Goal: Book appointment/travel/reservation

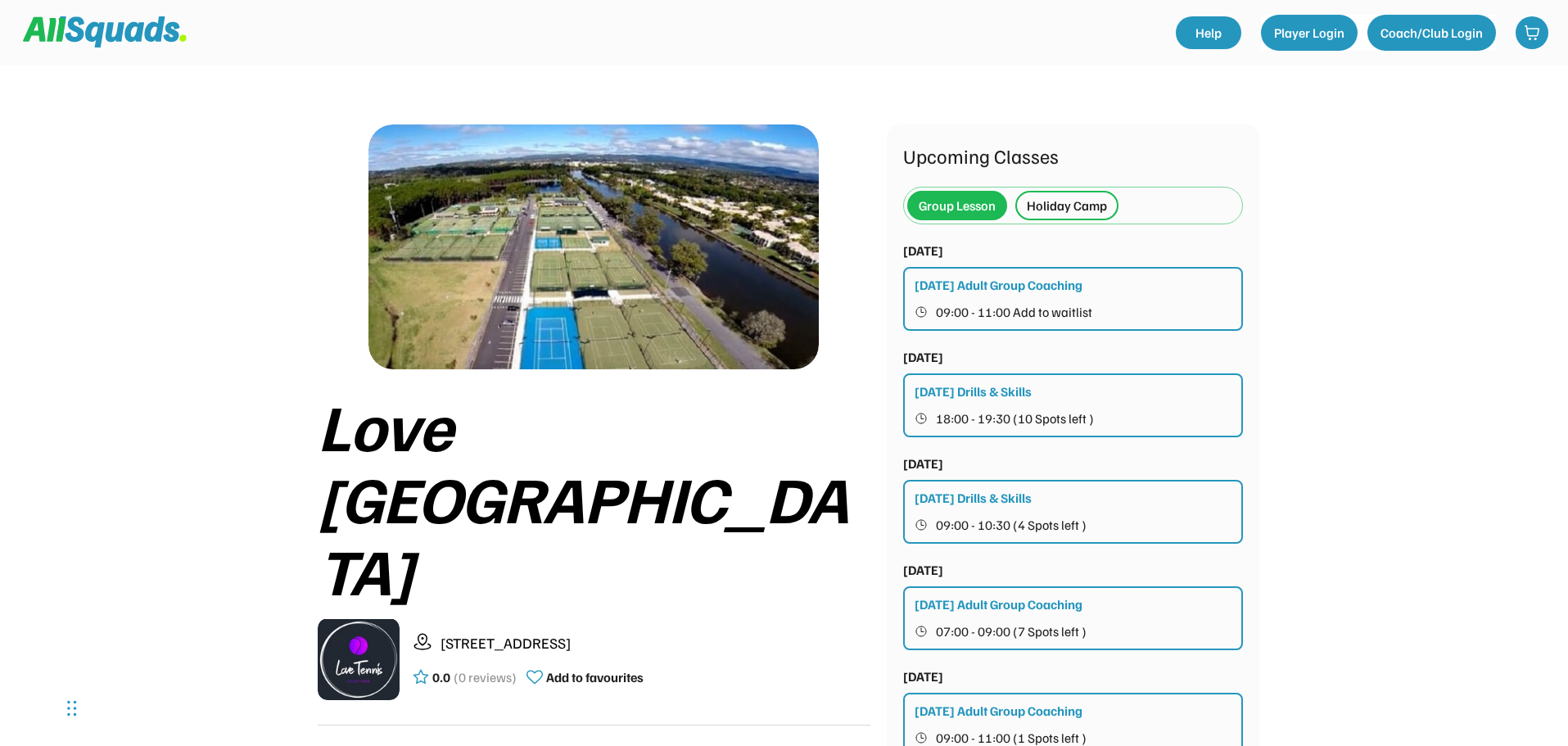
scroll to position [164, 0]
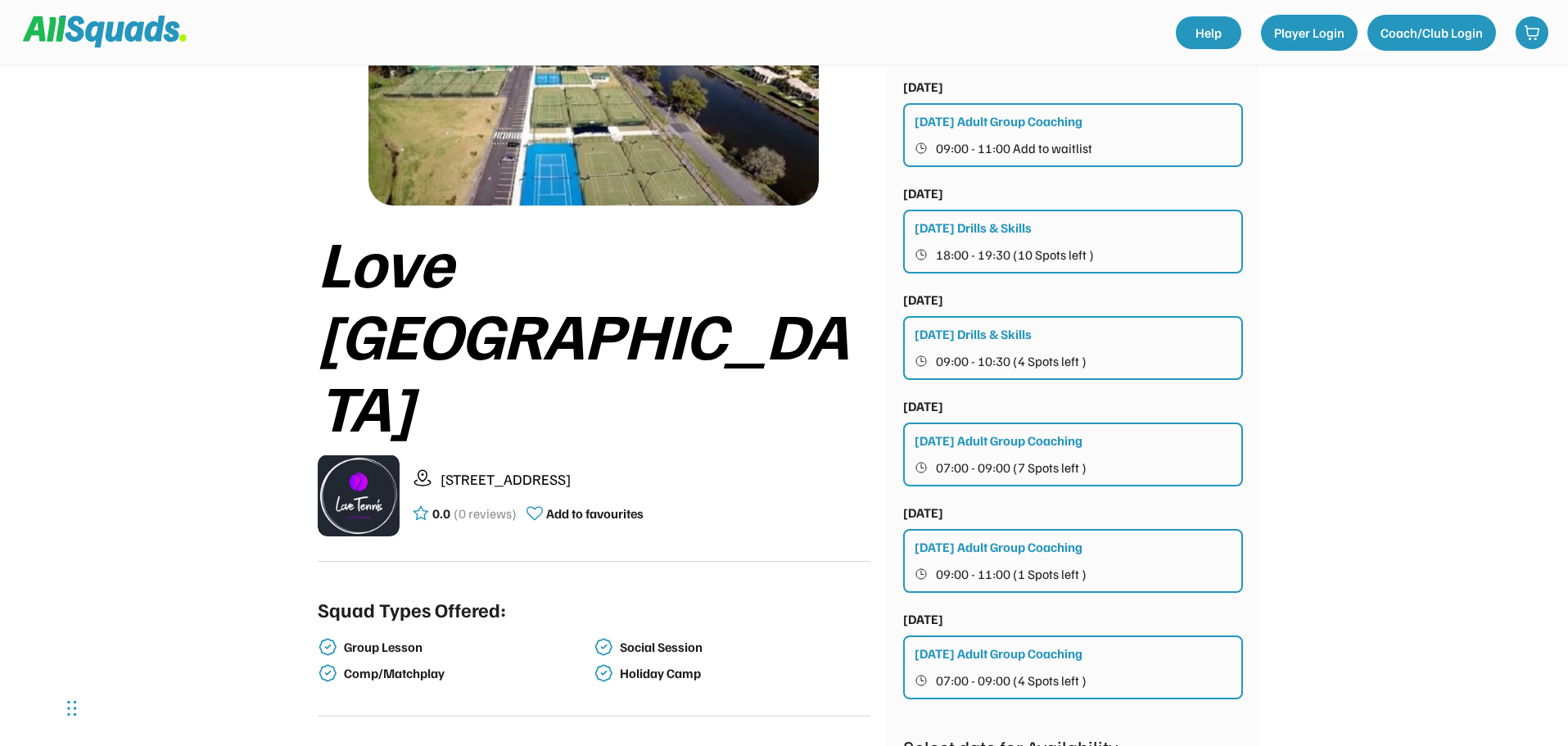
click at [944, 449] on div "[DATE] Adult Group Coaching" at bounding box center [998, 440] width 168 height 19
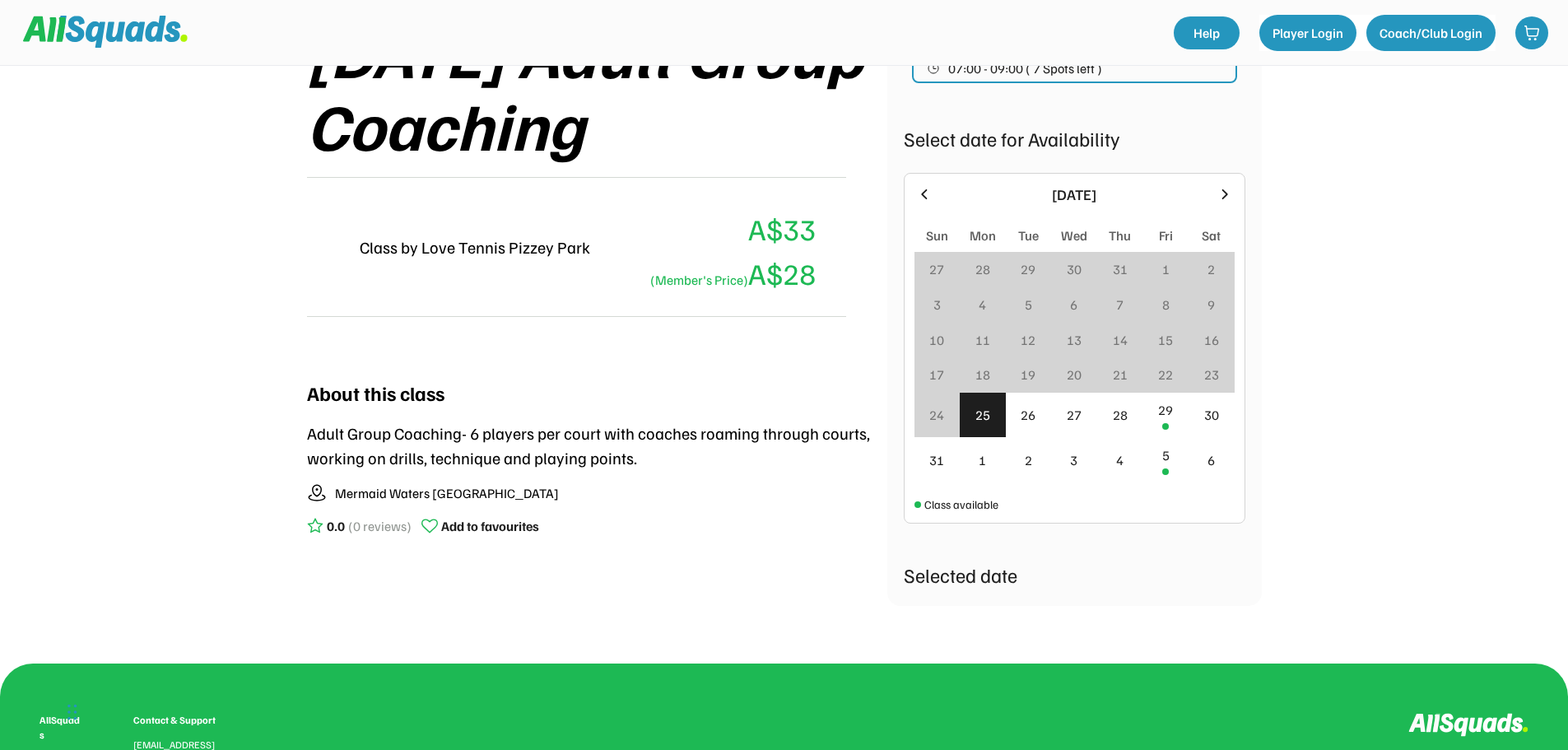
scroll to position [329, 0]
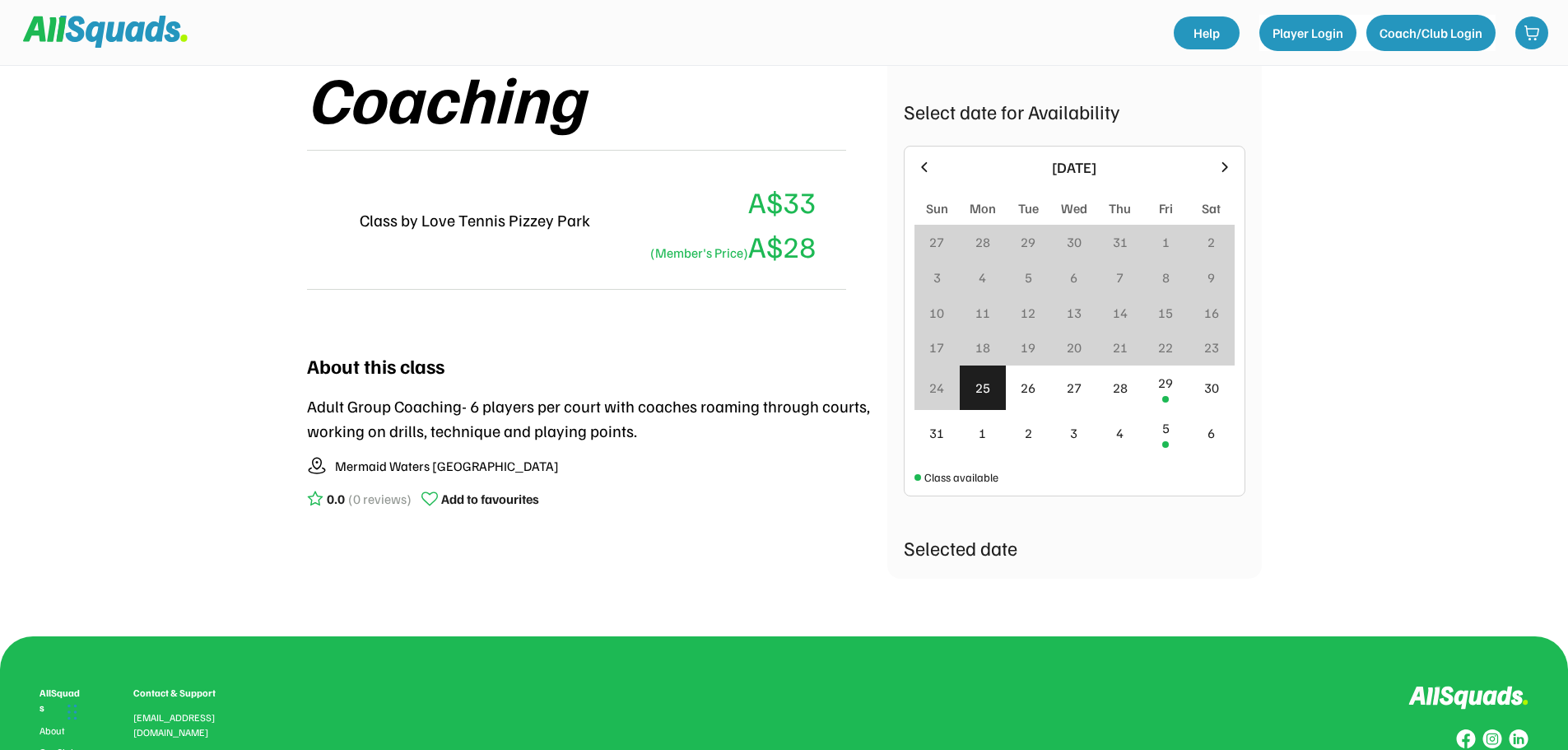
click at [982, 378] on div "25" at bounding box center [983, 387] width 15 height 19
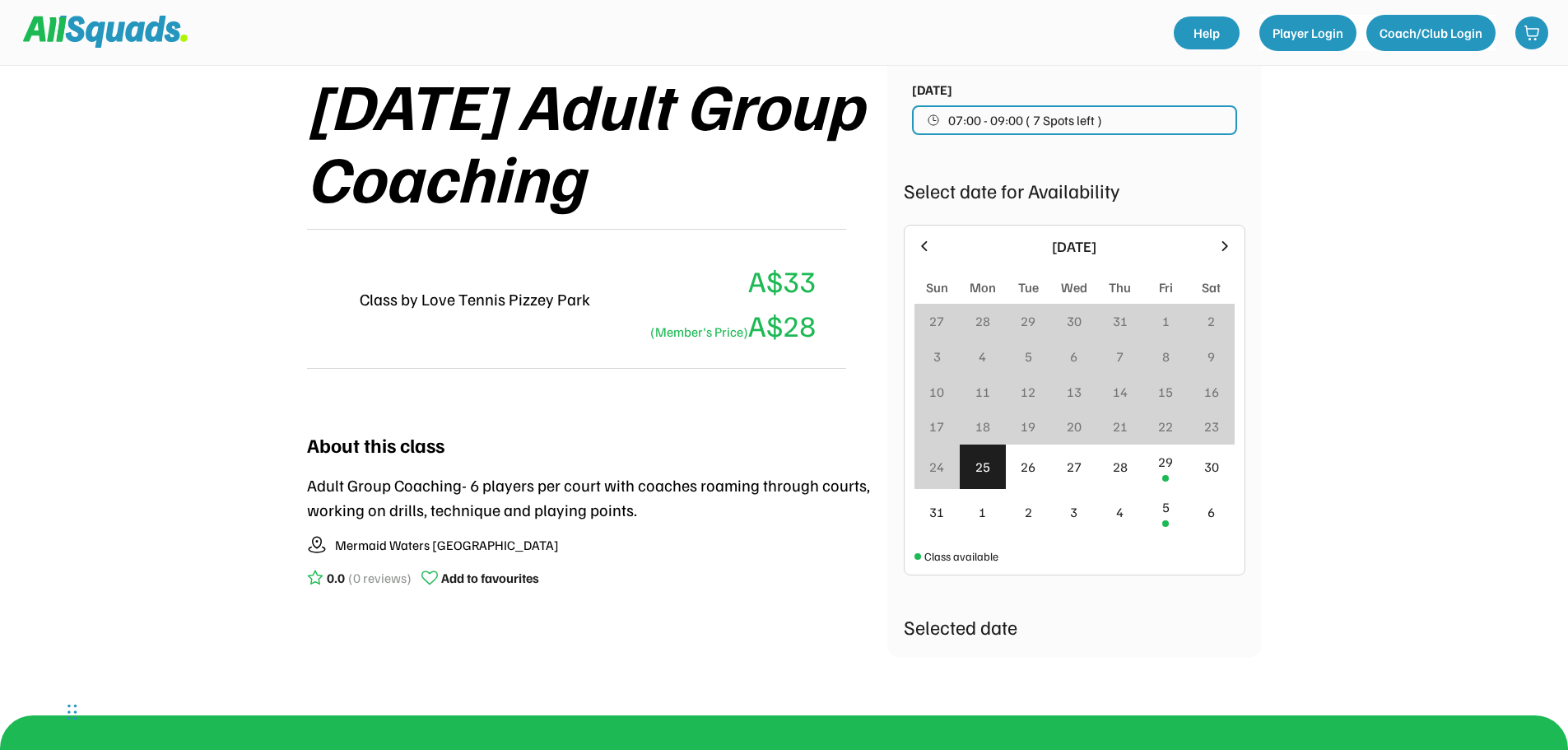
scroll to position [215, 0]
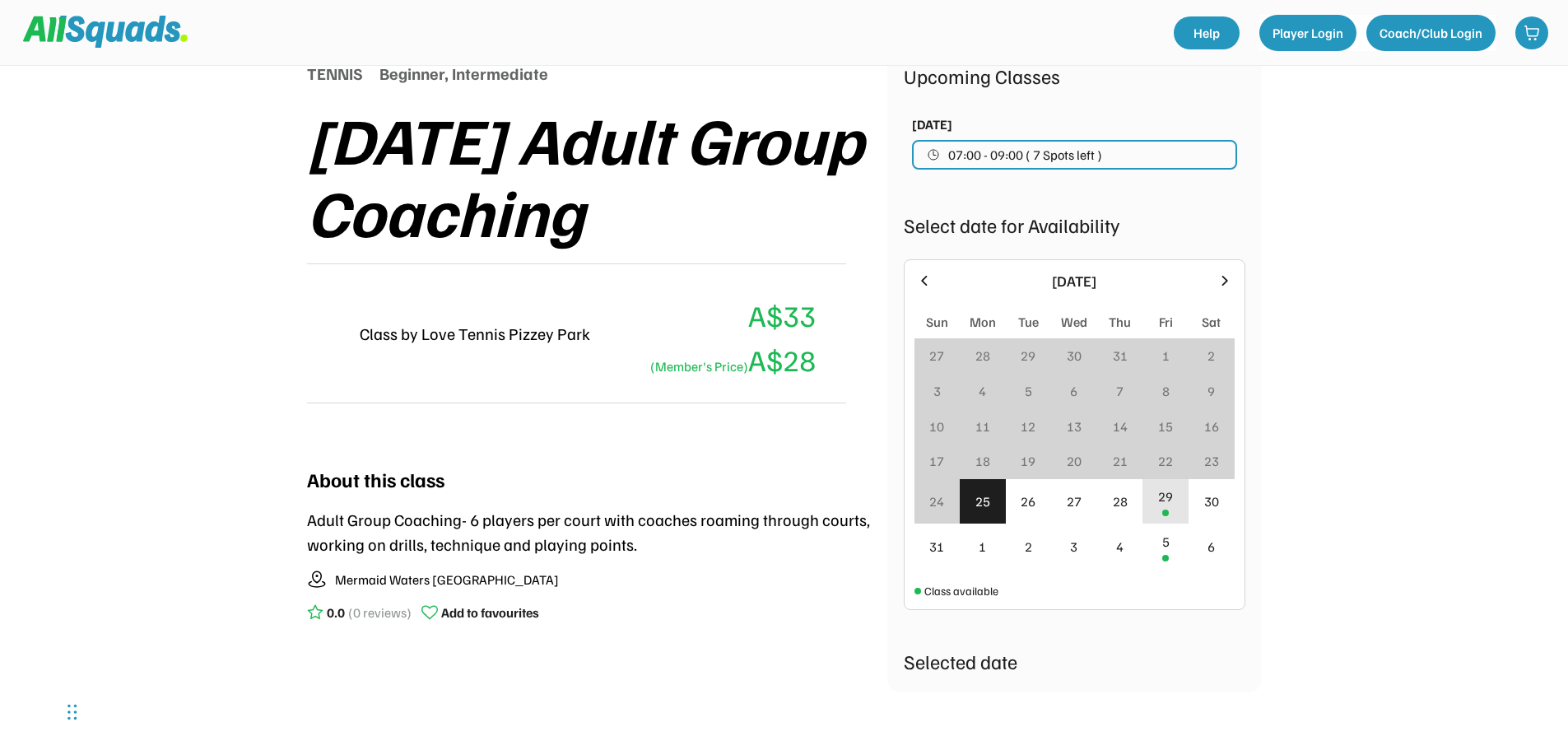
click at [1160, 501] on div "29" at bounding box center [1166, 496] width 15 height 19
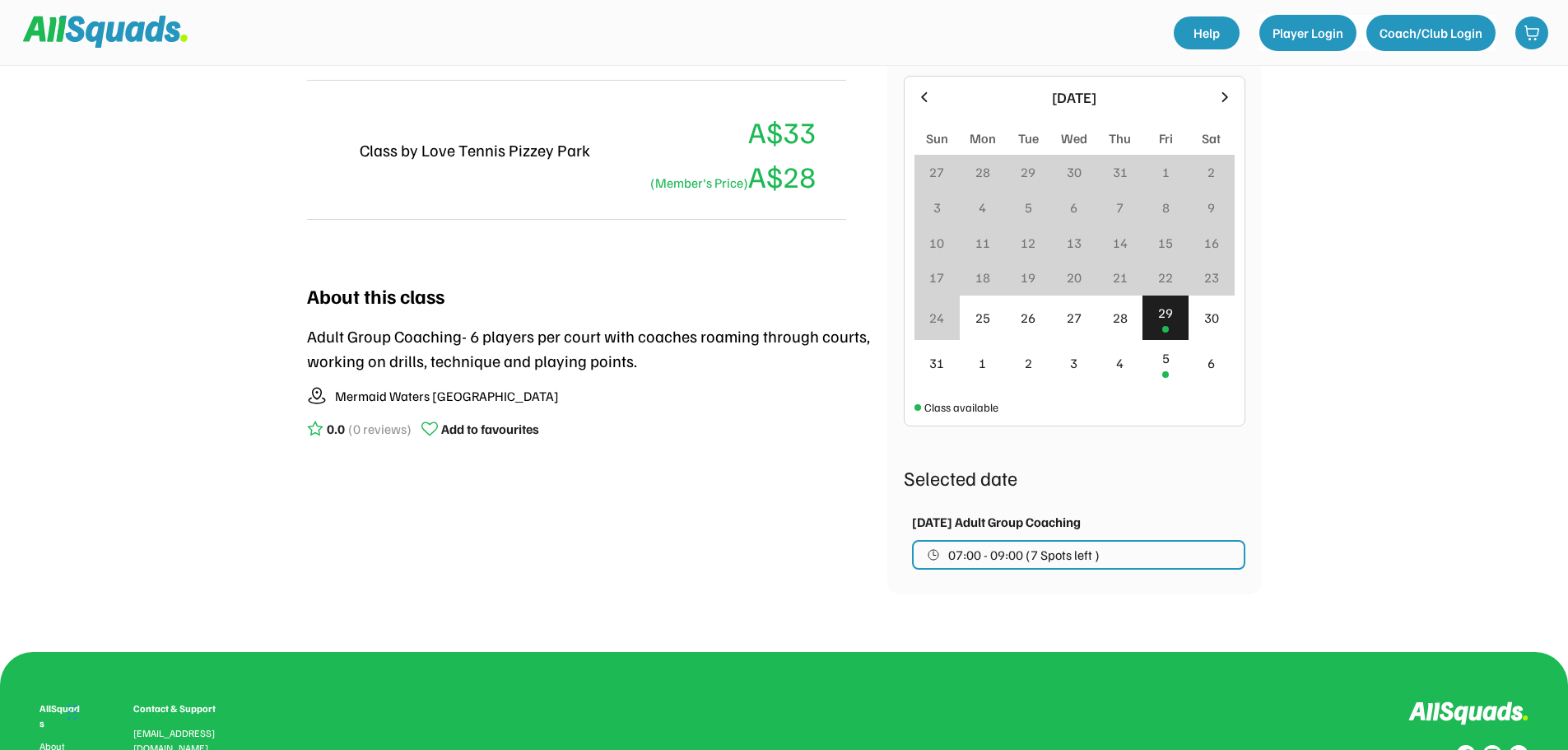
scroll to position [463, 0]
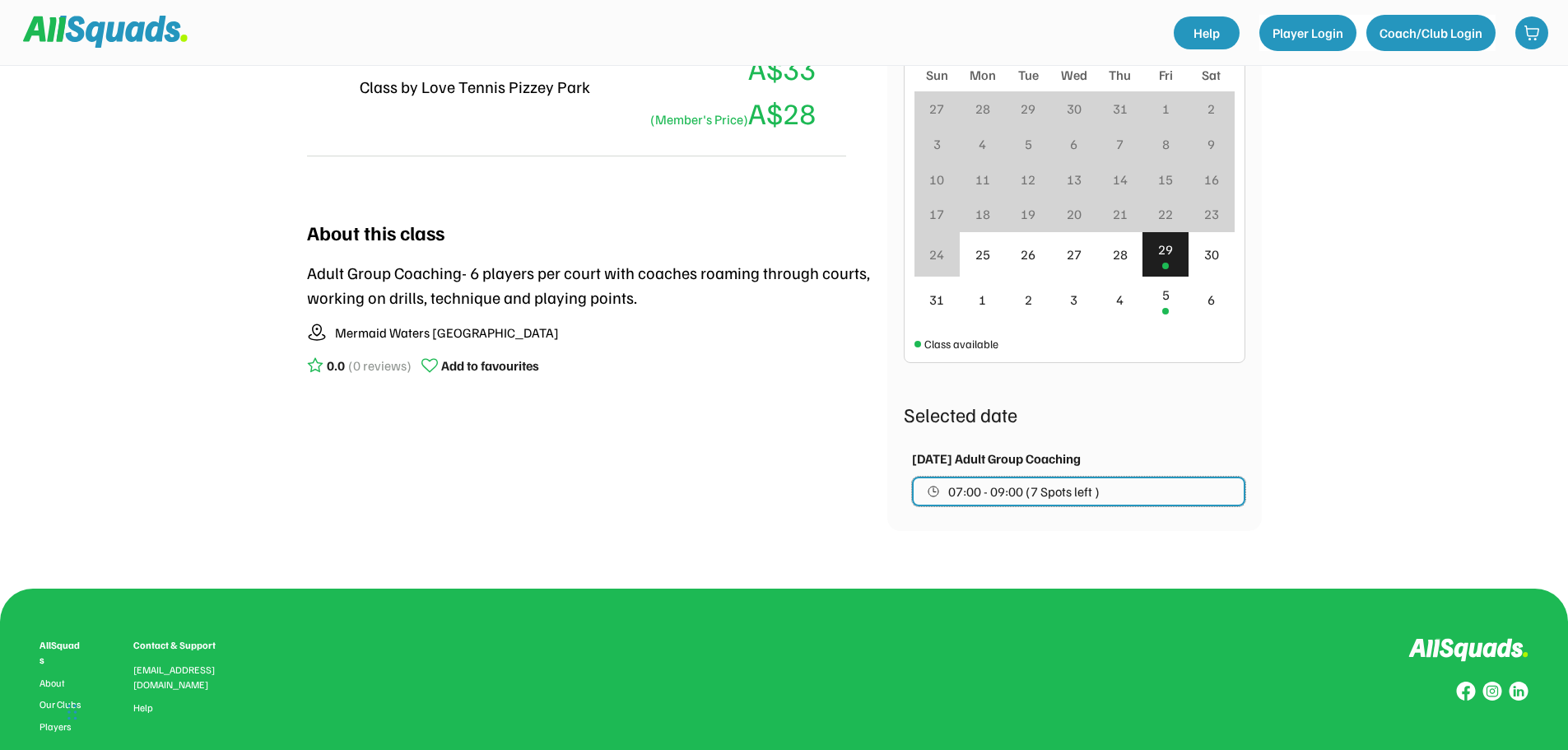
click at [1056, 493] on span "07:00 - 09:00 (7 Spots left )" at bounding box center [1024, 492] width 151 height 14
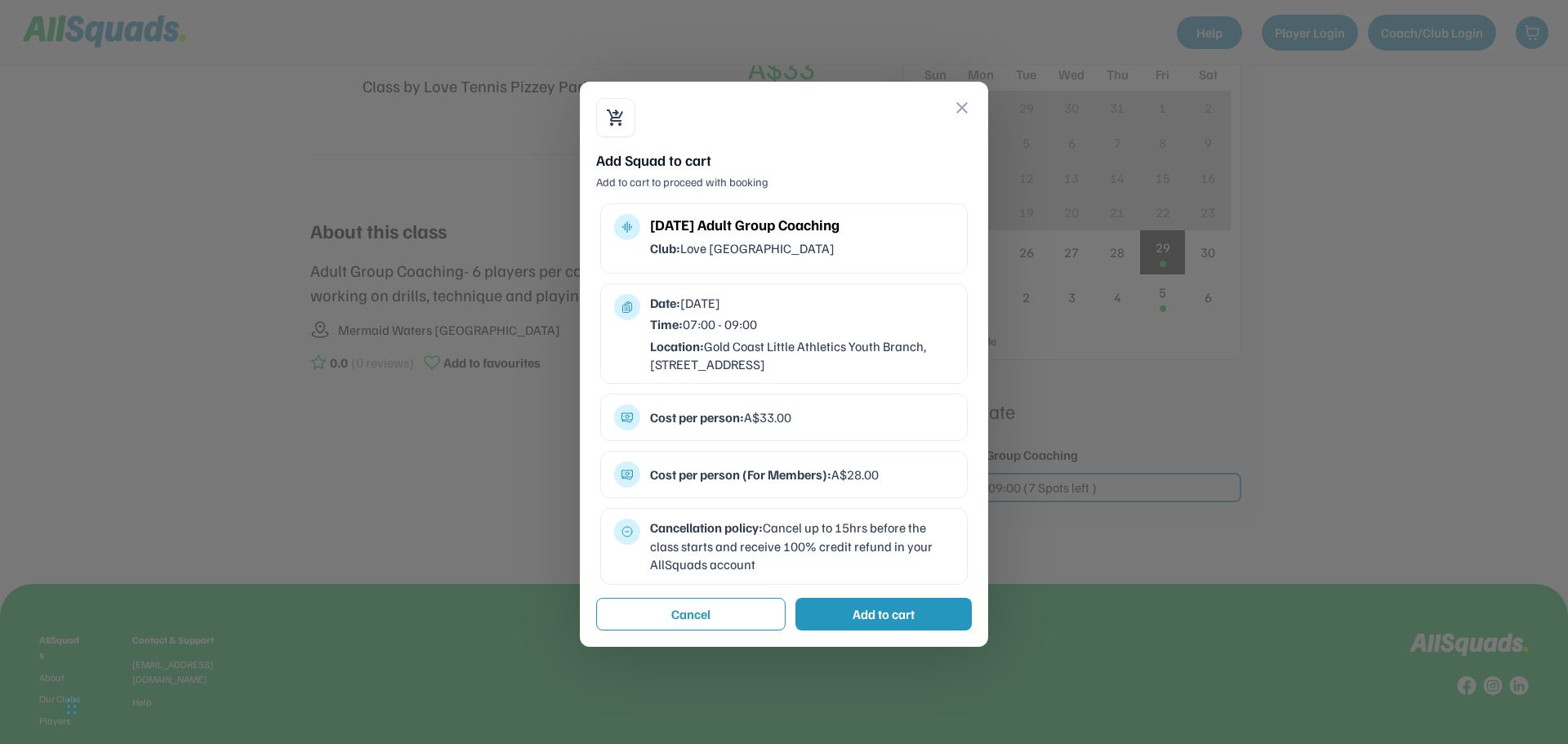
drag, startPoint x: 891, startPoint y: 610, endPoint x: 885, endPoint y: 603, distance: 9.2
click at [891, 609] on div "Add to cart" at bounding box center [883, 613] width 62 height 19
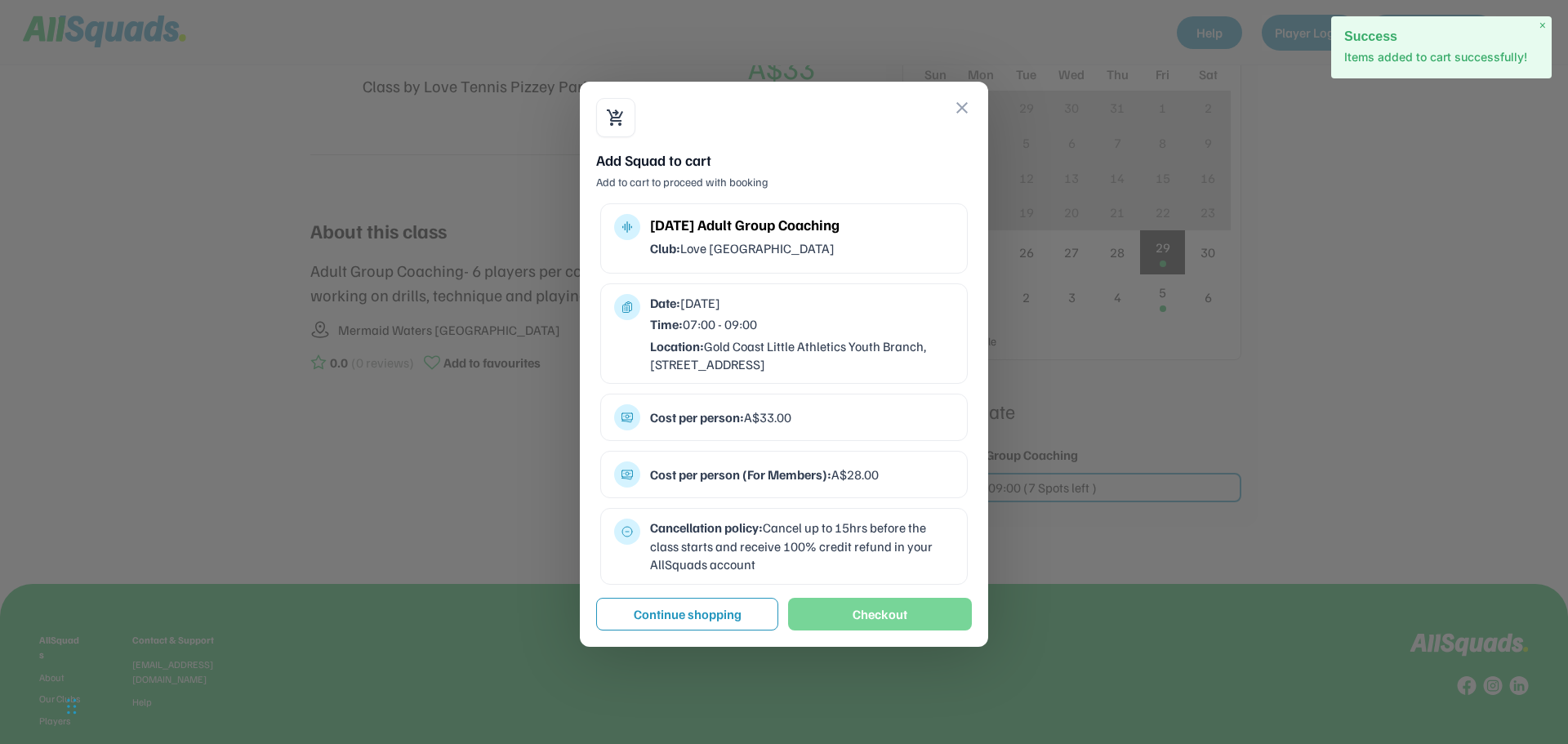
click at [842, 617] on button "Checkout" at bounding box center [879, 613] width 184 height 33
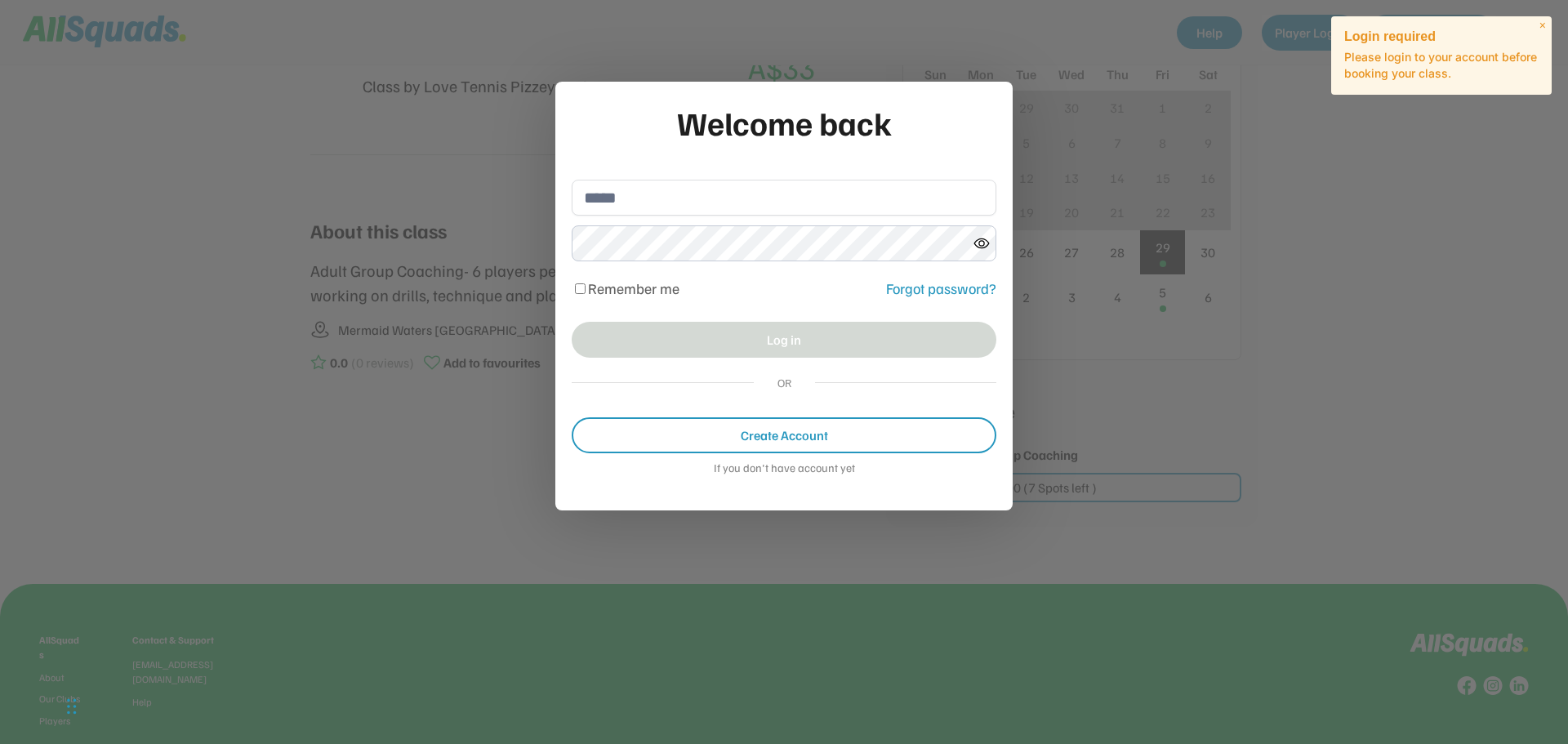
click at [1355, 391] on div at bounding box center [784, 372] width 1568 height 744
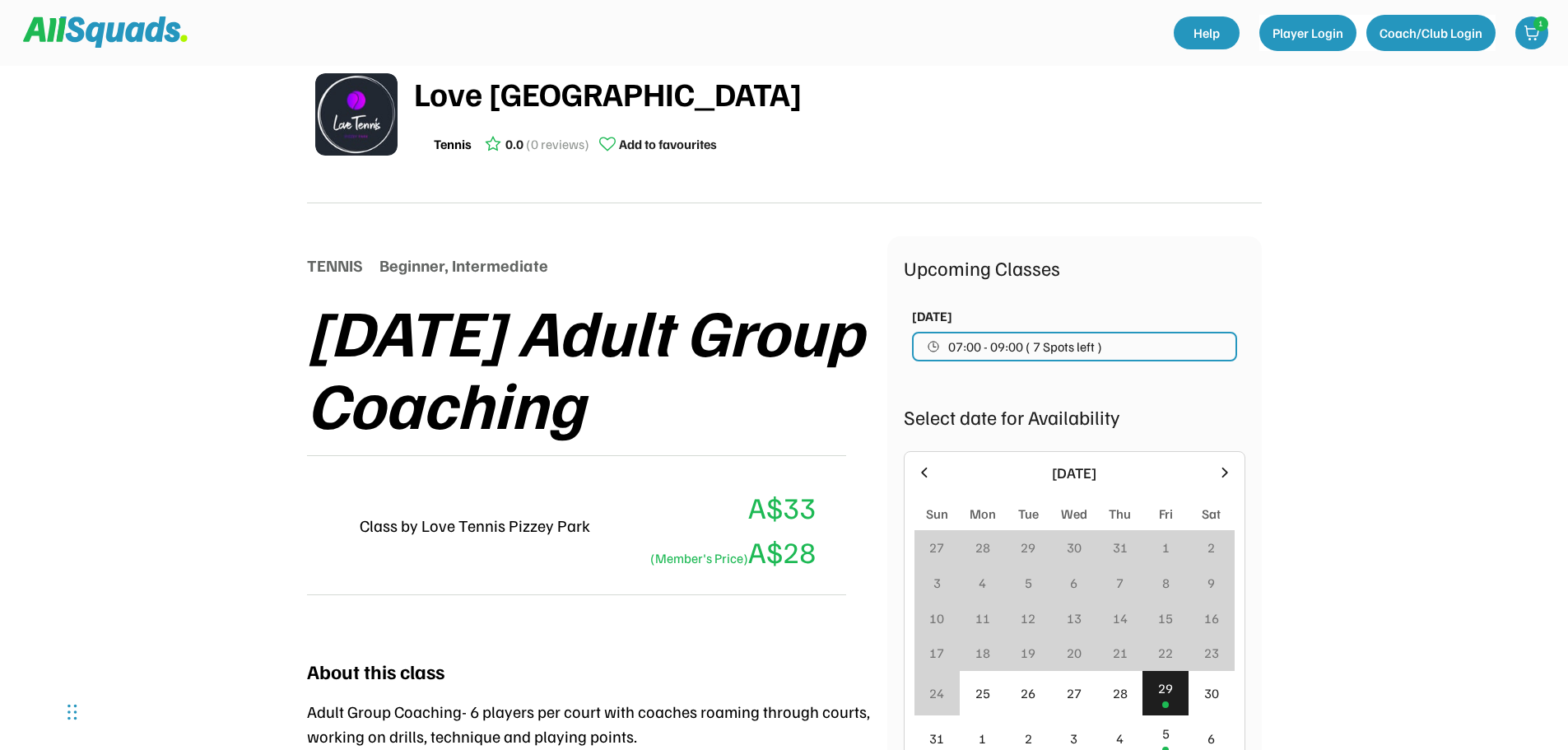
scroll to position [0, 0]
